Goal: Communication & Community: Share content

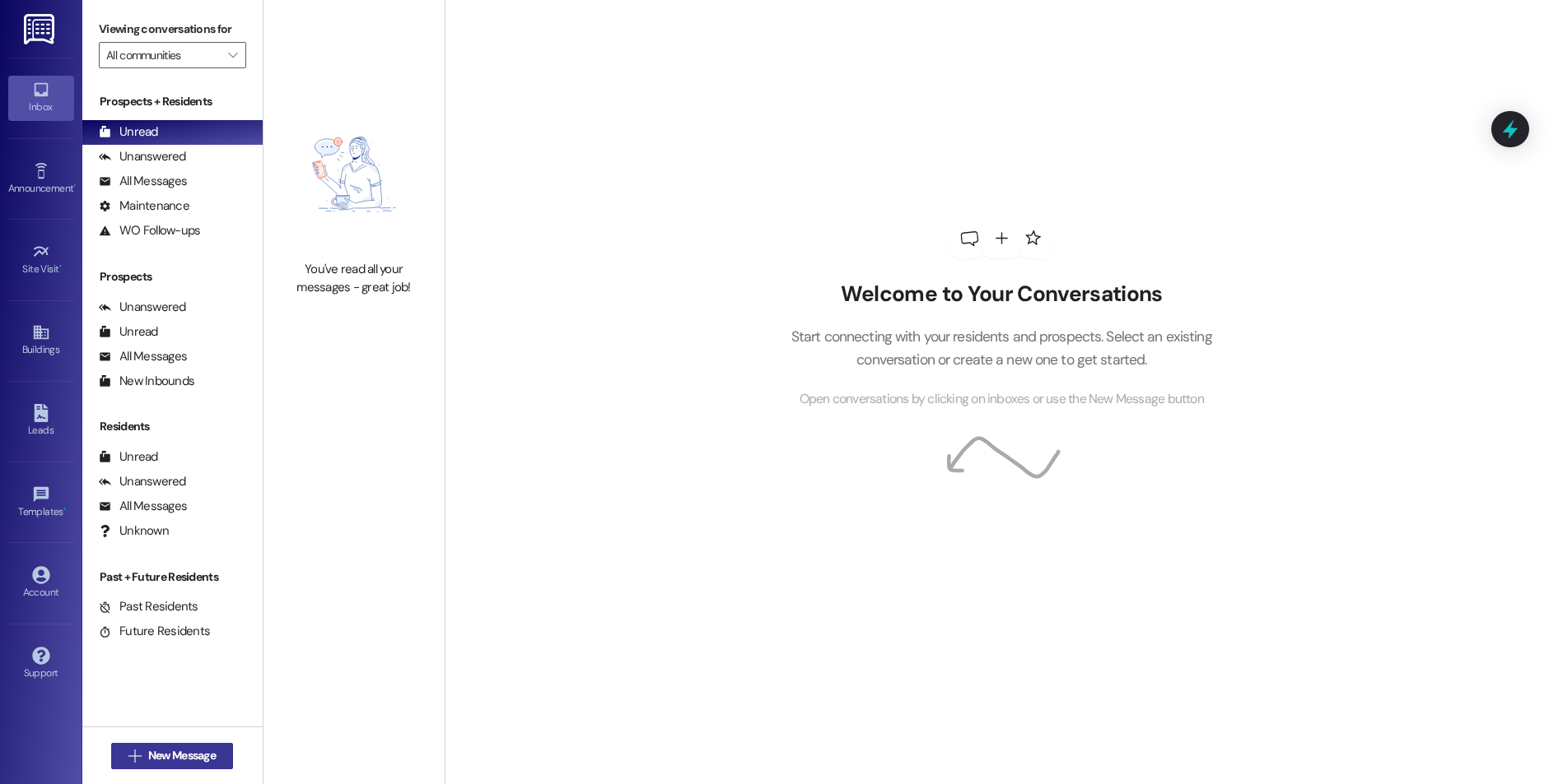
click at [177, 753] on span "New Message" at bounding box center [182, 755] width 67 height 17
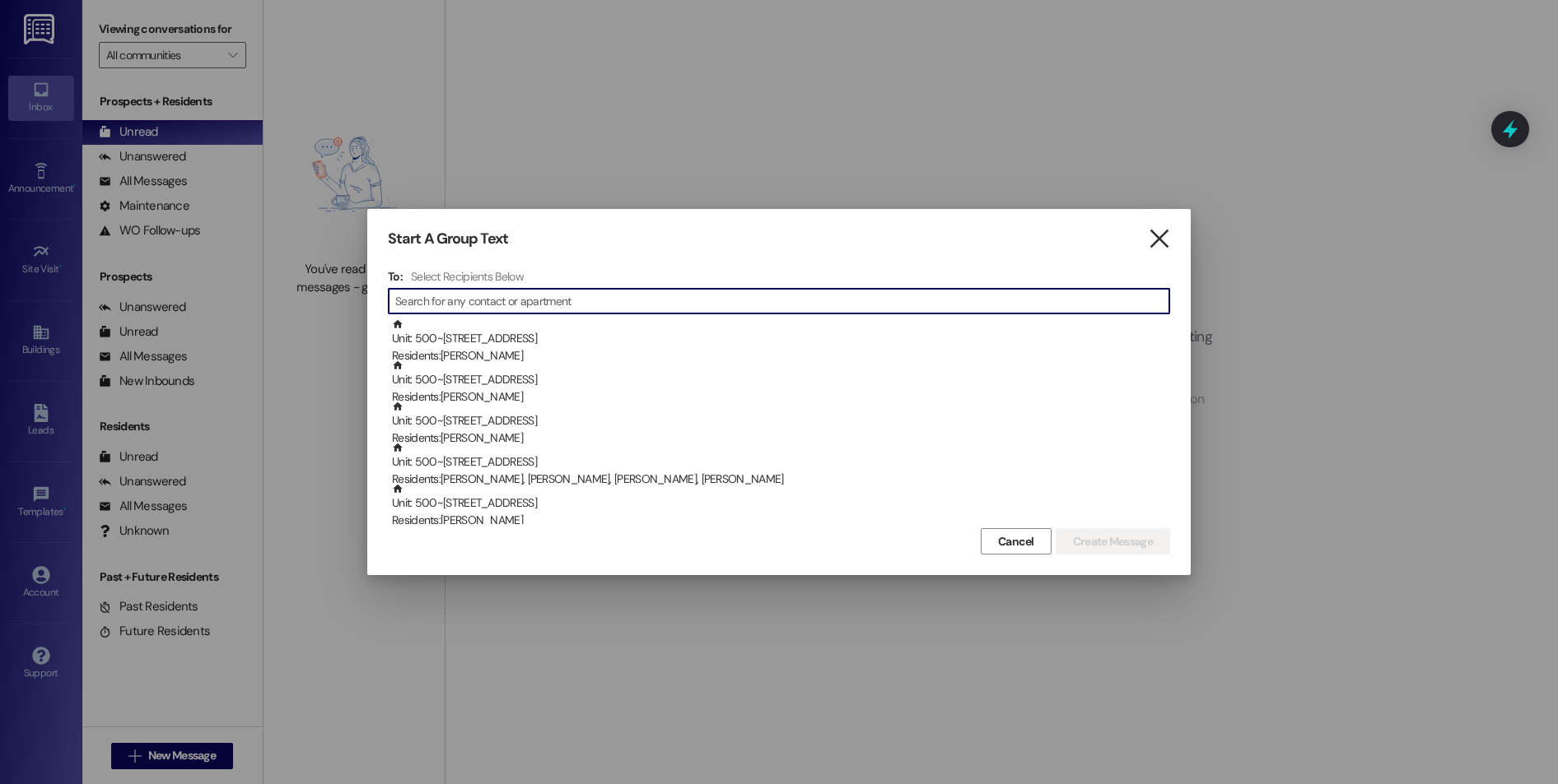
click at [1165, 239] on icon "" at bounding box center [1158, 239] width 22 height 17
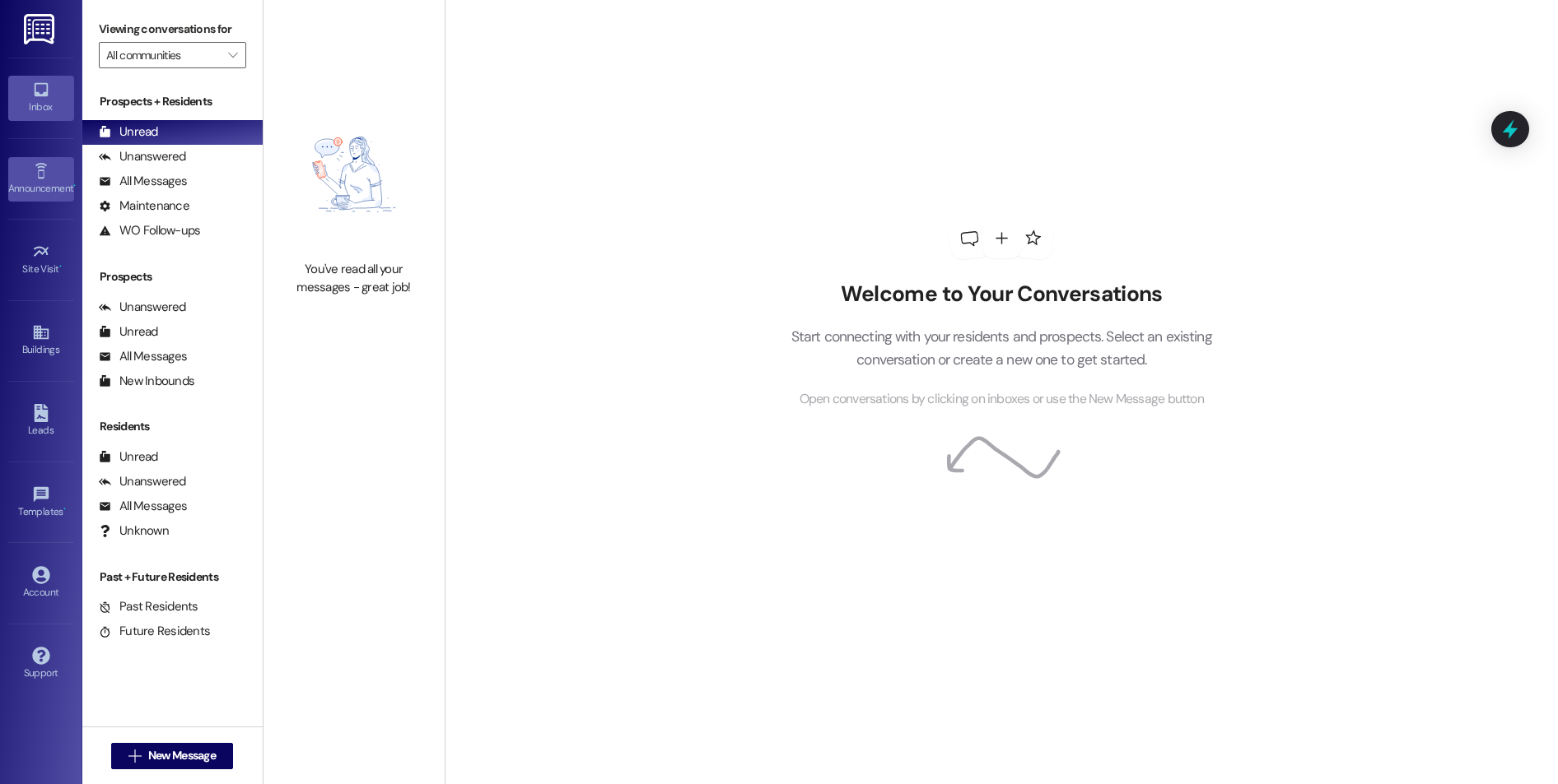
click at [57, 162] on link "Announcement •" at bounding box center [41, 180] width 66 height 45
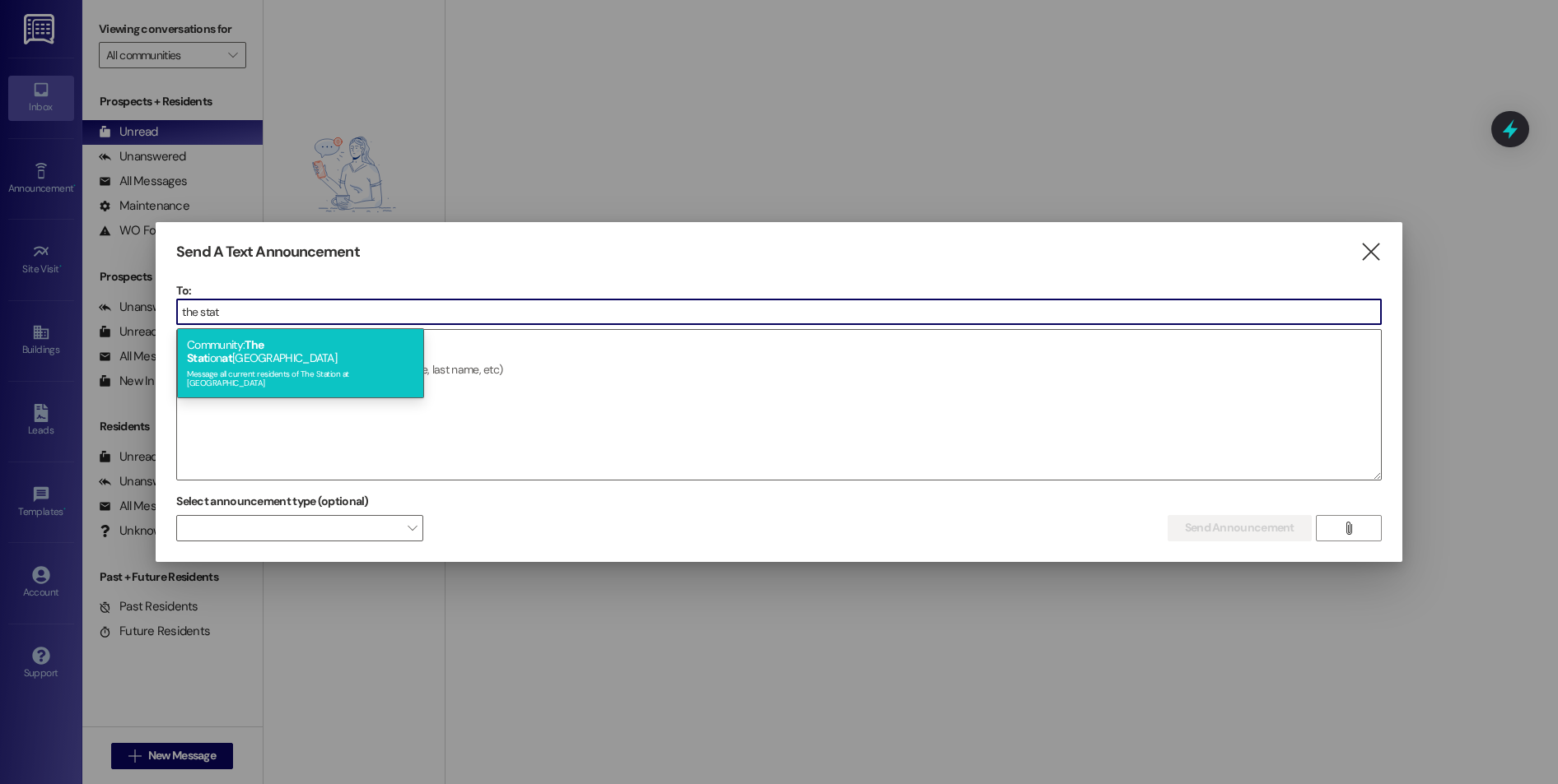
type input "the stat"
click at [309, 366] on div "Message all current residents of The Station at [GEOGRAPHIC_DATA]" at bounding box center [301, 377] width 227 height 23
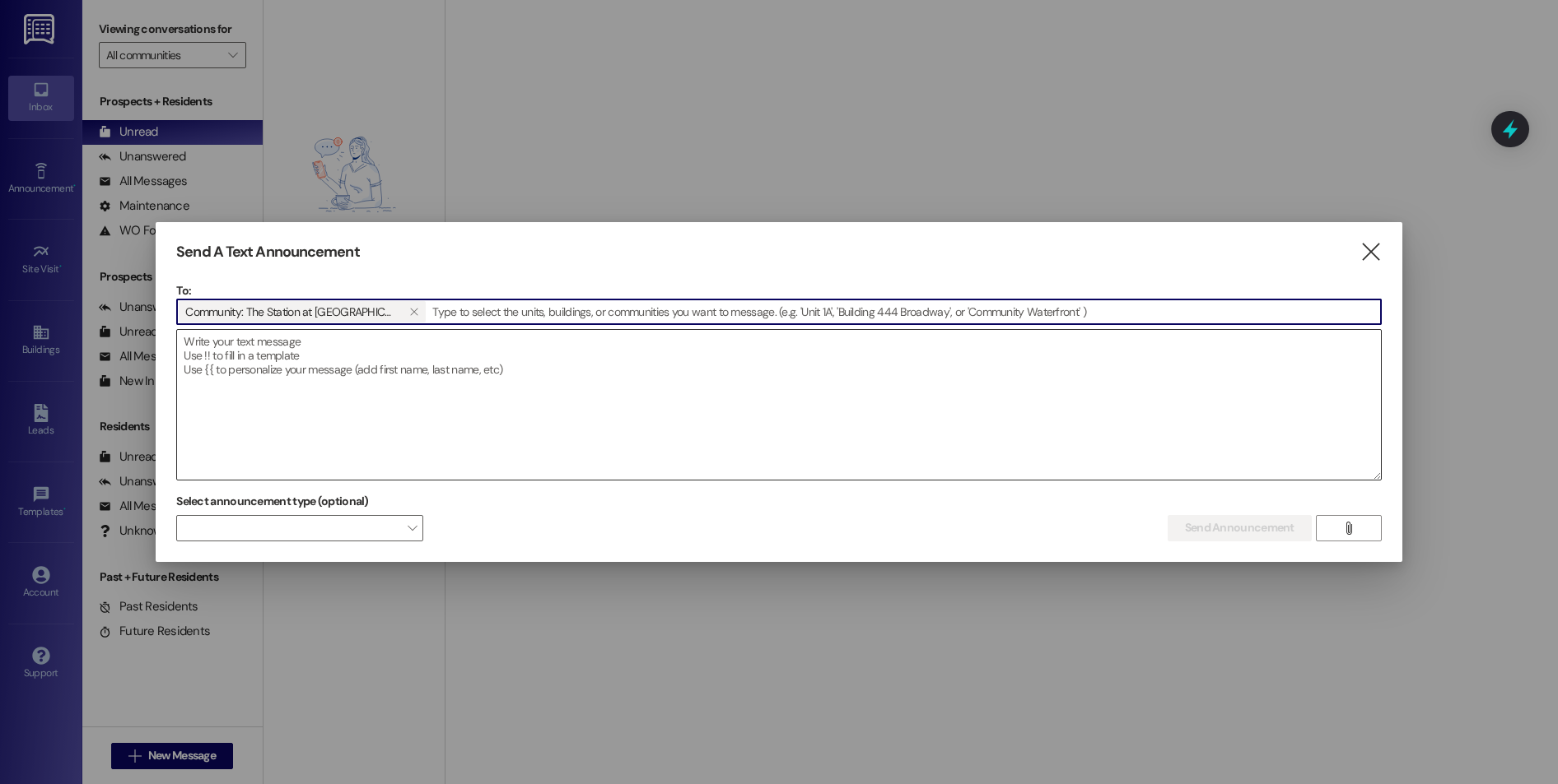
click at [327, 349] on textarea at bounding box center [779, 405] width 1204 height 150
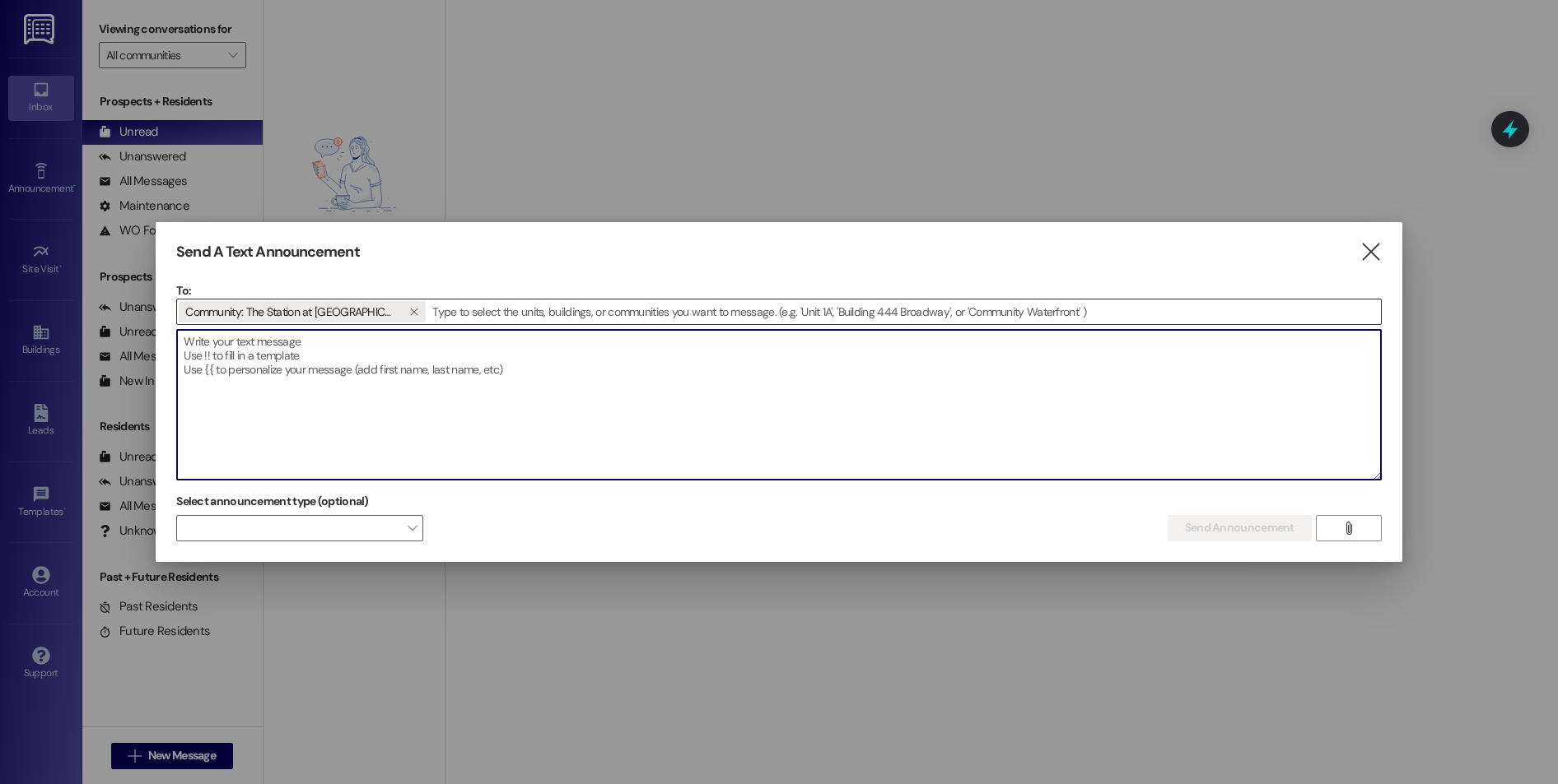
paste textarea "🚨 Parking Reminder for All Residents 🚨 Residents must park only in their assign…"
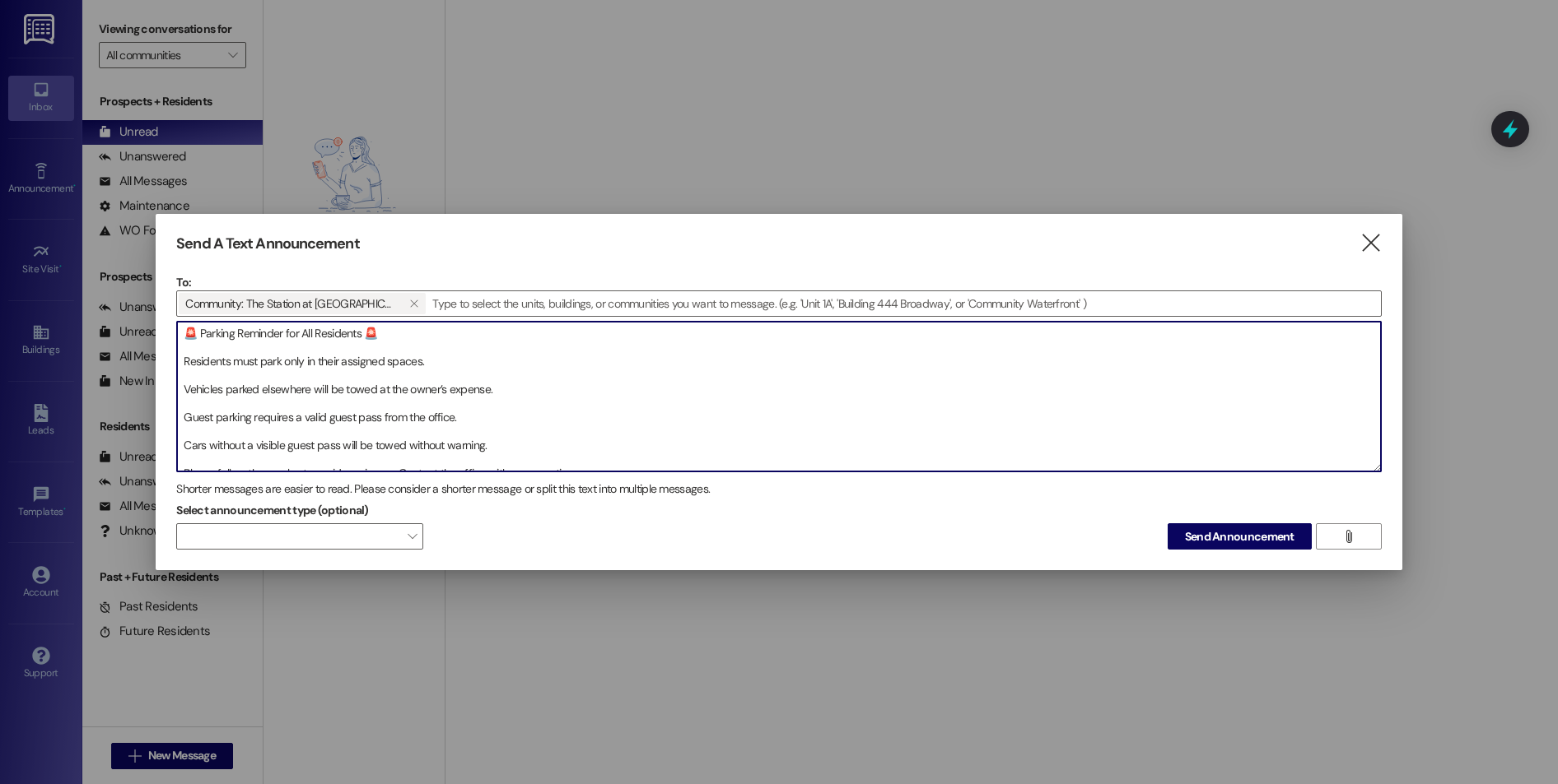
click at [211, 347] on textarea "🚨 Parking Reminder for All Residents 🚨 Residents must park only in their assign…" at bounding box center [779, 397] width 1204 height 150
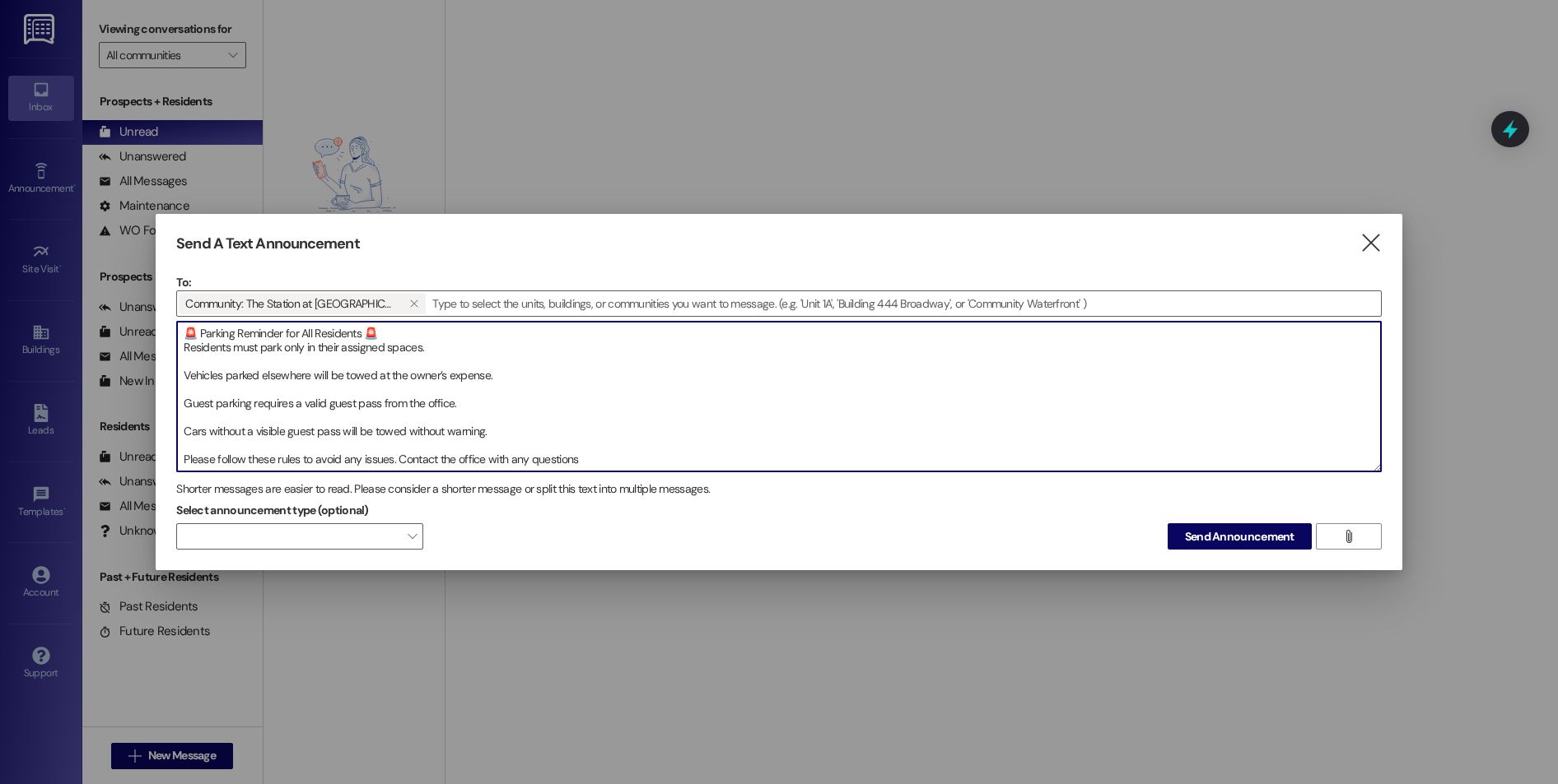
drag, startPoint x: 277, startPoint y: 347, endPoint x: 236, endPoint y: 343, distance: 41.2
click at [236, 343] on textarea "🚨 Parking Reminder for All Residents 🚨 Residents must park only in their assign…" at bounding box center [779, 397] width 1204 height 150
click at [184, 374] on textarea "🚨 Parking Reminder for All Residents 🚨 Residents are only permitted to park in …" at bounding box center [779, 397] width 1204 height 150
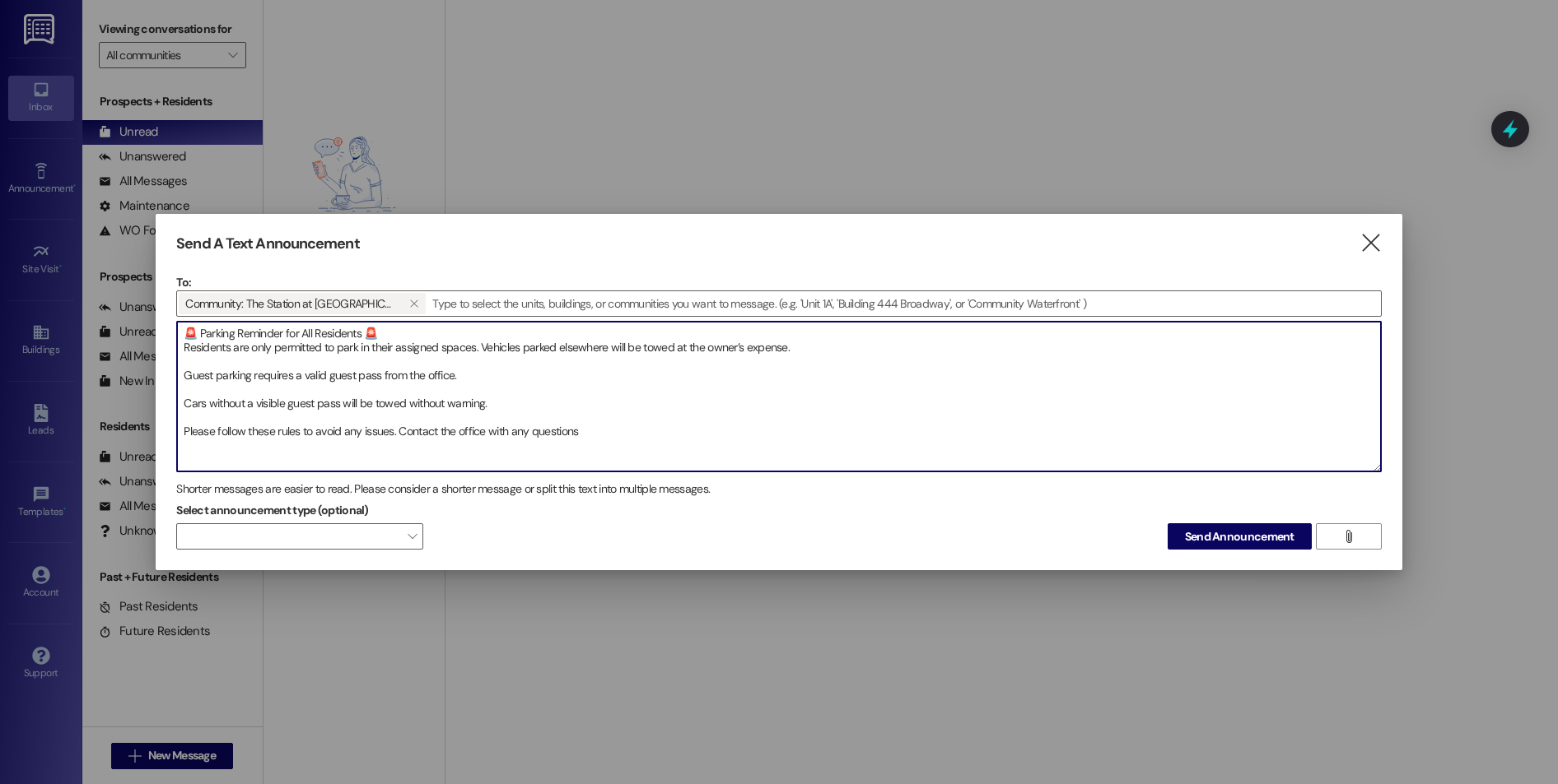
click at [184, 378] on textarea "🚨 Parking Reminder for All Residents 🚨 Residents are only permitted to park in …" at bounding box center [779, 397] width 1204 height 150
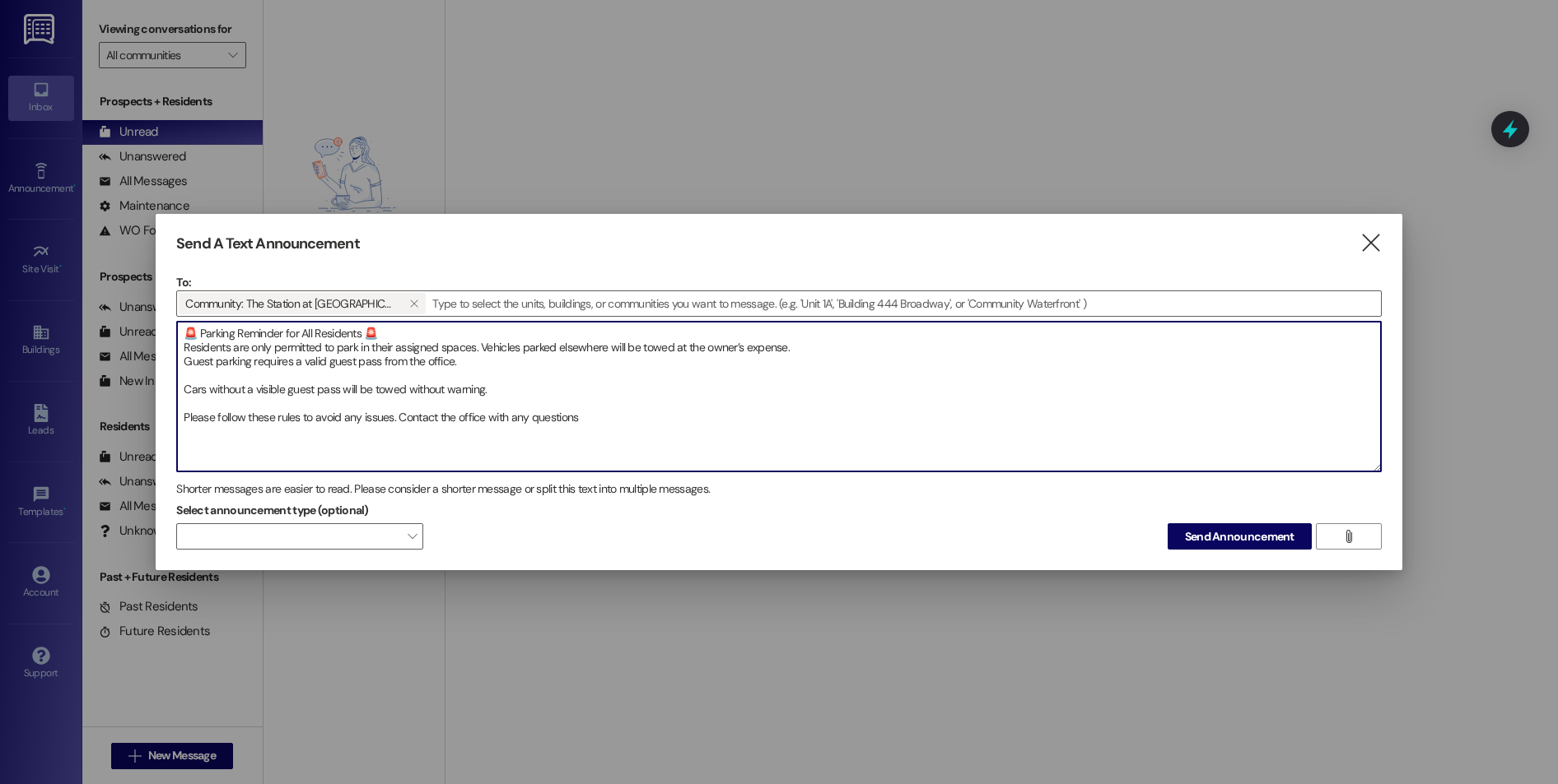
click at [182, 388] on textarea "🚨 Parking Reminder for All Residents 🚨 Residents are only permitted to park in …" at bounding box center [779, 397] width 1204 height 150
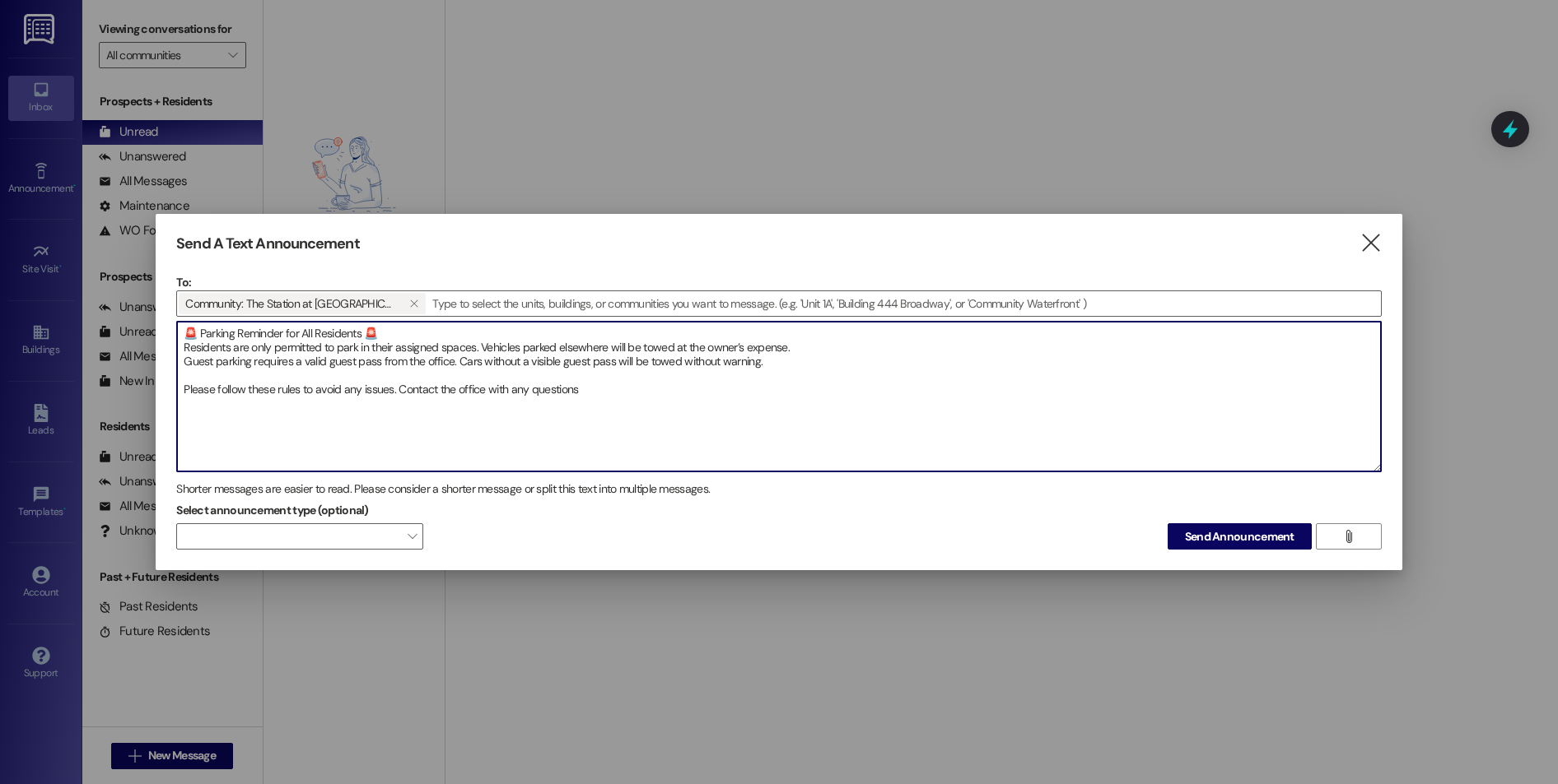
click at [193, 388] on textarea "🚨 Parking Reminder for All Residents 🚨 Residents are only permitted to park in …" at bounding box center [779, 397] width 1204 height 150
click at [186, 388] on textarea "🚨 Parking Reminder for All Residents 🚨 Residents are only permitted to park in …" at bounding box center [779, 397] width 1204 height 150
click at [250, 409] on textarea "🚨 Parking Reminder for All Residents 🚨 Residents are only permitted to park in …" at bounding box center [779, 397] width 1204 height 150
drag, startPoint x: 586, startPoint y: 382, endPoint x: 185, endPoint y: 326, distance: 404.9
click at [185, 326] on textarea "🚨 Parking Reminder for All Residents 🚨 Residents are only permitted to park in …" at bounding box center [779, 397] width 1204 height 150
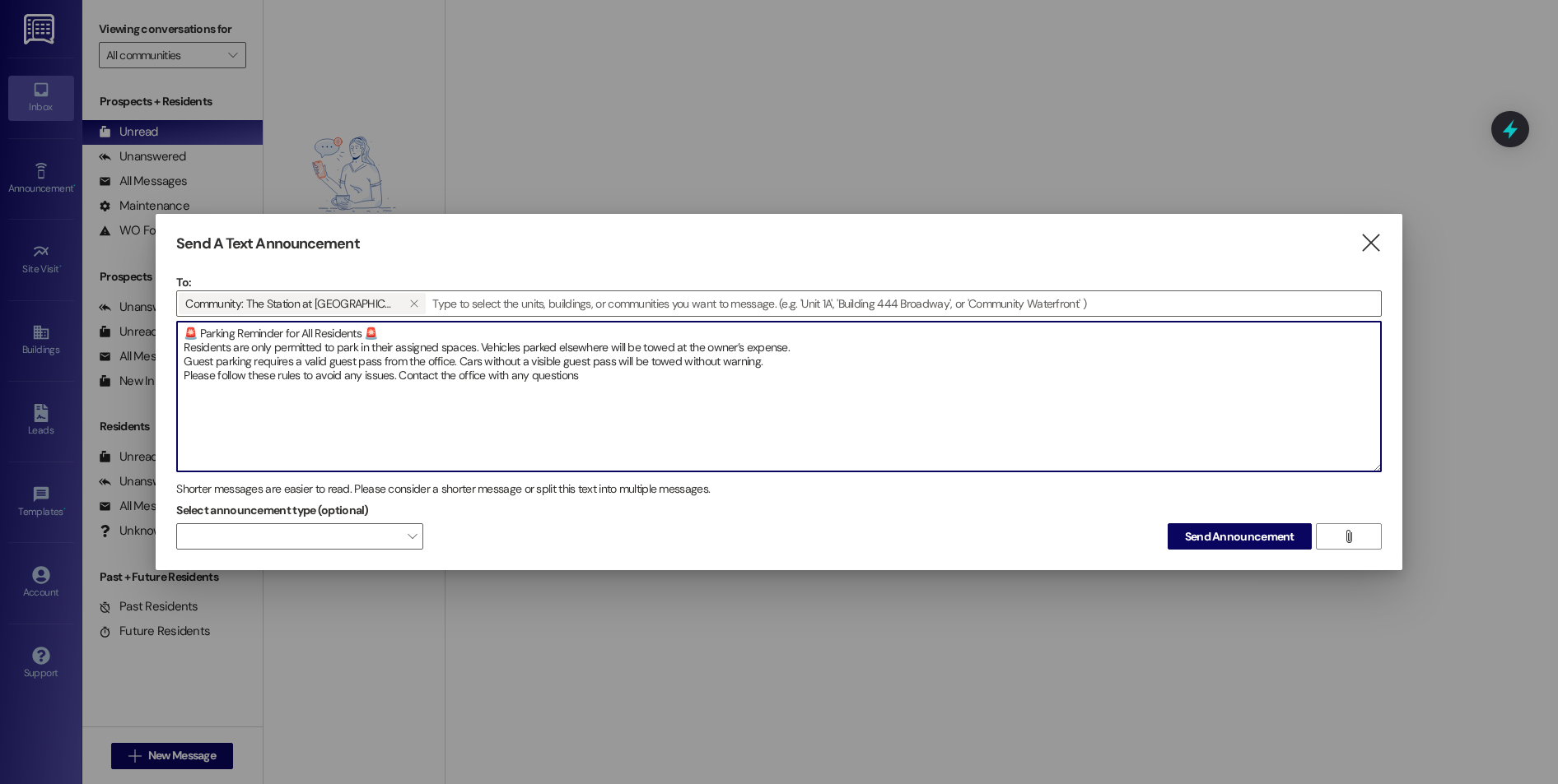
type textarea "🚨 Parking Reminder for All Residents 🚨 Residents are only permitted to park in …"
click at [661, 388] on textarea "🚨 Parking Reminder for All Residents 🚨 Residents are only permitted to park in …" at bounding box center [779, 397] width 1204 height 150
click at [1203, 536] on span "Send Announcement" at bounding box center [1240, 536] width 109 height 17
